Goal: Task Accomplishment & Management: Manage account settings

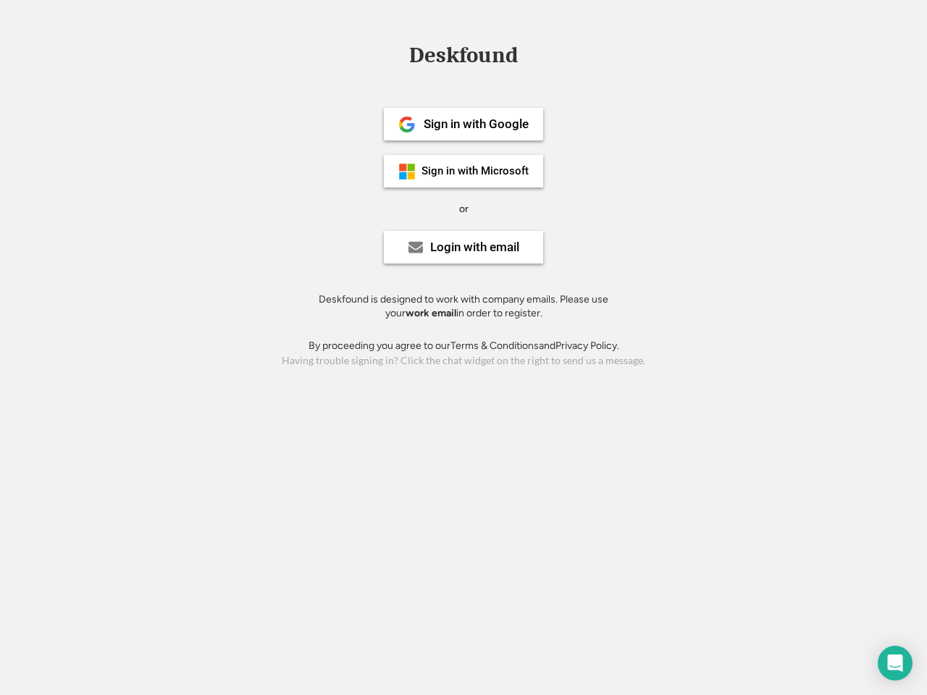
click at [463, 207] on div "or" at bounding box center [463, 209] width 9 height 14
click at [463, 58] on div "Deskfound" at bounding box center [463, 55] width 123 height 22
click at [396, 55] on div "Deskfound" at bounding box center [463, 58] width 927 height 28
click at [463, 58] on div "Deskfound" at bounding box center [463, 55] width 123 height 22
click at [463, 208] on div "or" at bounding box center [463, 209] width 9 height 14
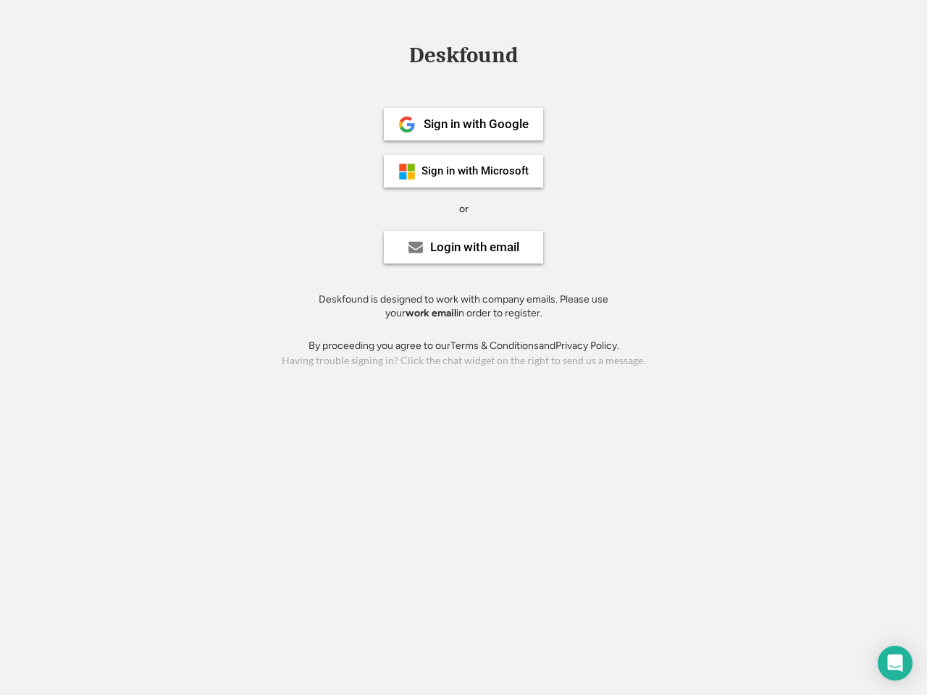
click at [463, 124] on div "Sign in with Google" at bounding box center [476, 124] width 105 height 12
click at [476, 124] on div "Sign in with Google" at bounding box center [476, 124] width 105 height 12
click at [407, 125] on img at bounding box center [406, 124] width 17 height 17
click at [463, 171] on div "Sign in with Microsoft" at bounding box center [474, 171] width 107 height 11
click at [476, 171] on div "Sign in with Microsoft" at bounding box center [474, 171] width 107 height 11
